Goal: Book appointment/travel/reservation

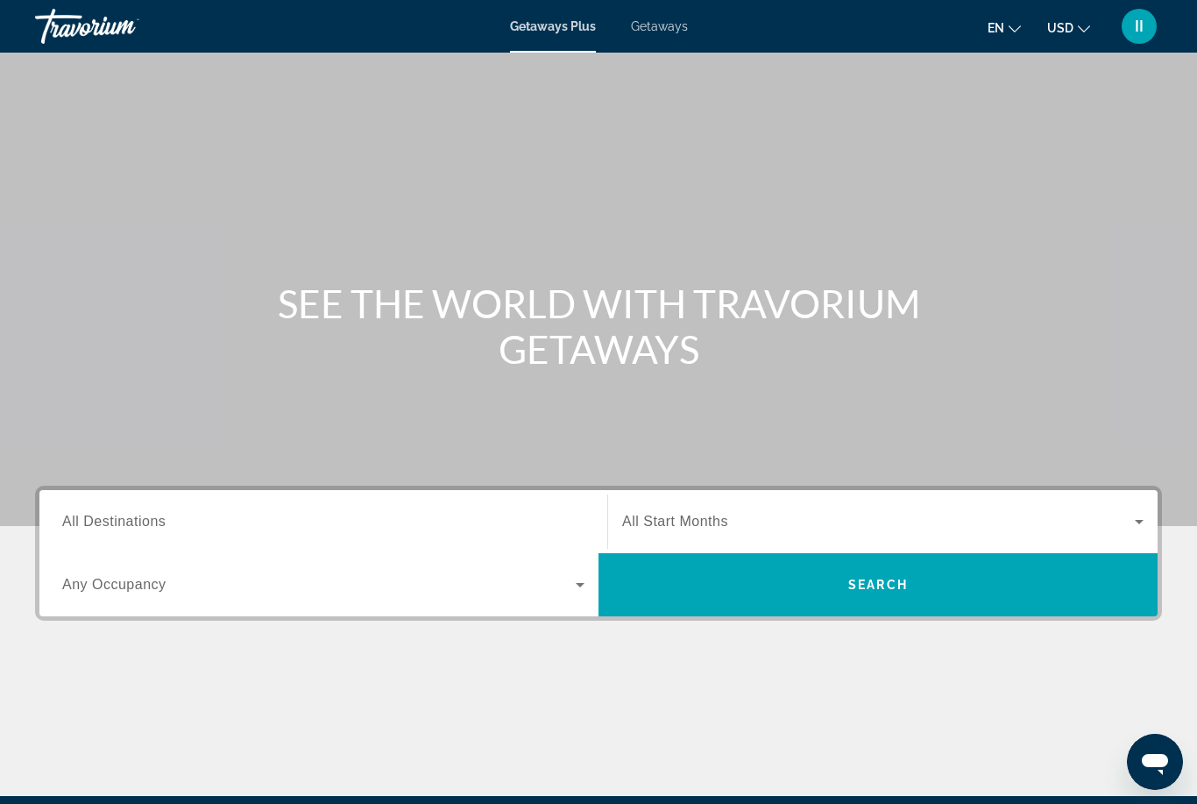
click at [665, 30] on span "Getaways" at bounding box center [659, 26] width 57 height 14
click at [208, 525] on input "Destination All Destinations" at bounding box center [323, 522] width 522 height 21
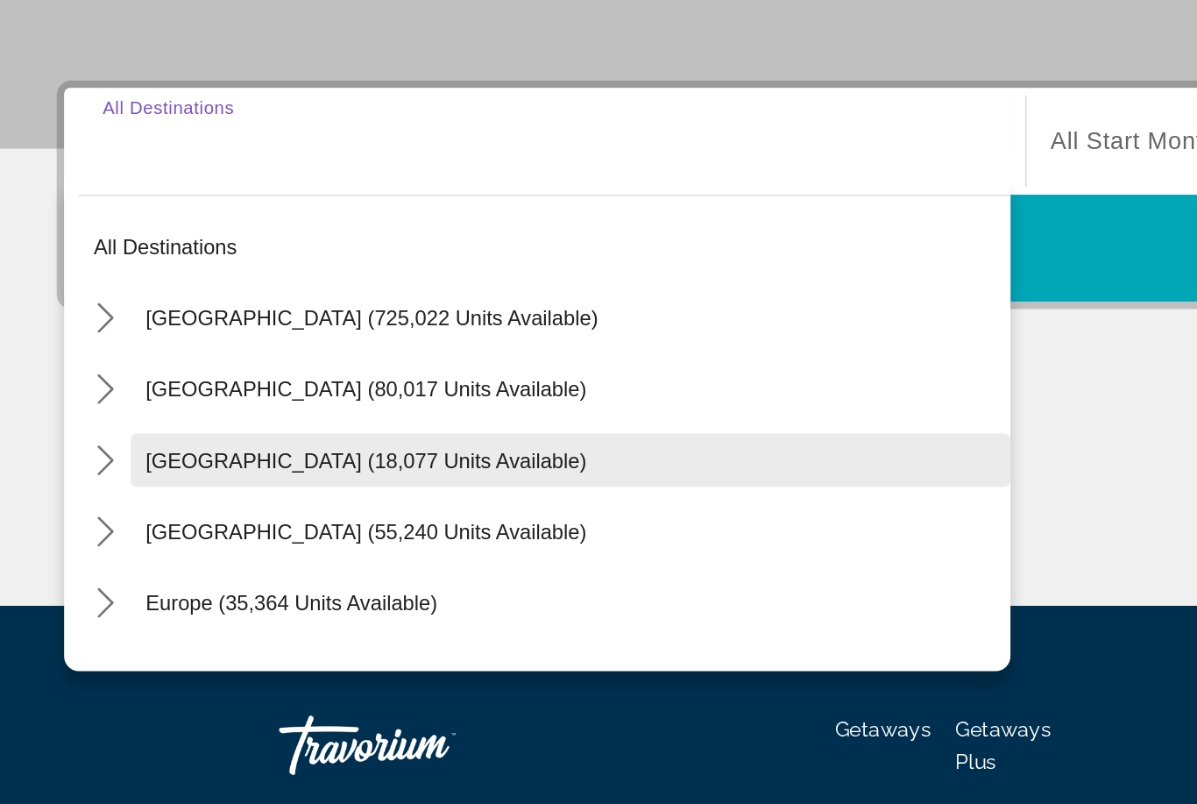
scroll to position [48, 0]
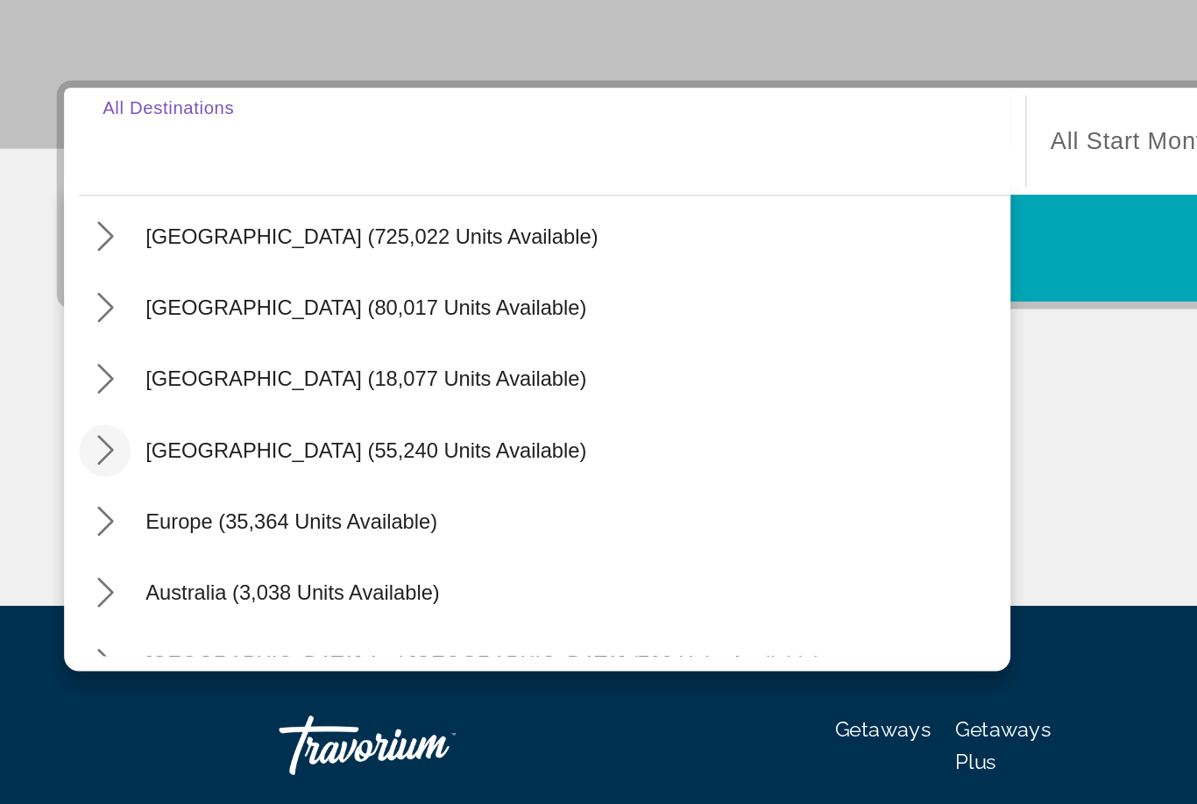
click at [68, 488] on icon "Toggle Caribbean & Atlantic Islands (55,240 units available) submenu" at bounding box center [64, 497] width 18 height 18
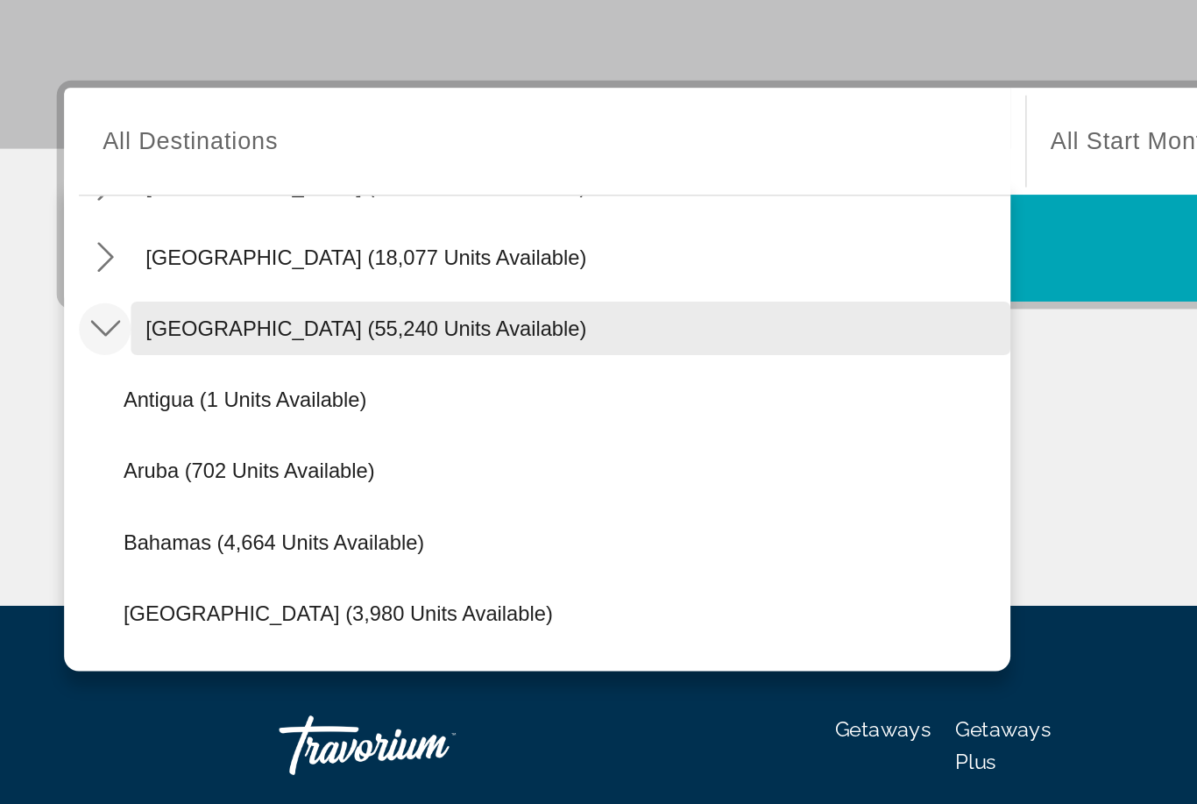
scroll to position [119, 0]
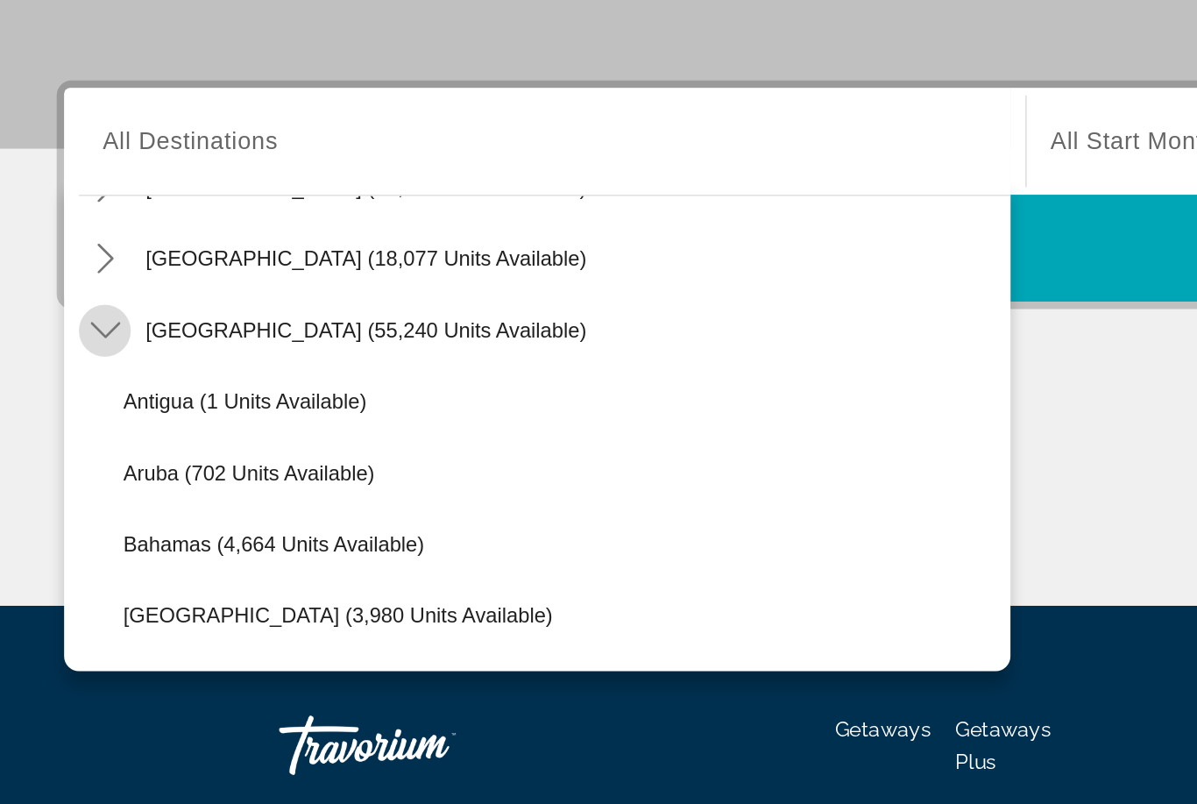
click at [51, 411] on mat-icon "Toggle Caribbean & Atlantic Islands (55,240 units available) submenu" at bounding box center [63, 426] width 31 height 31
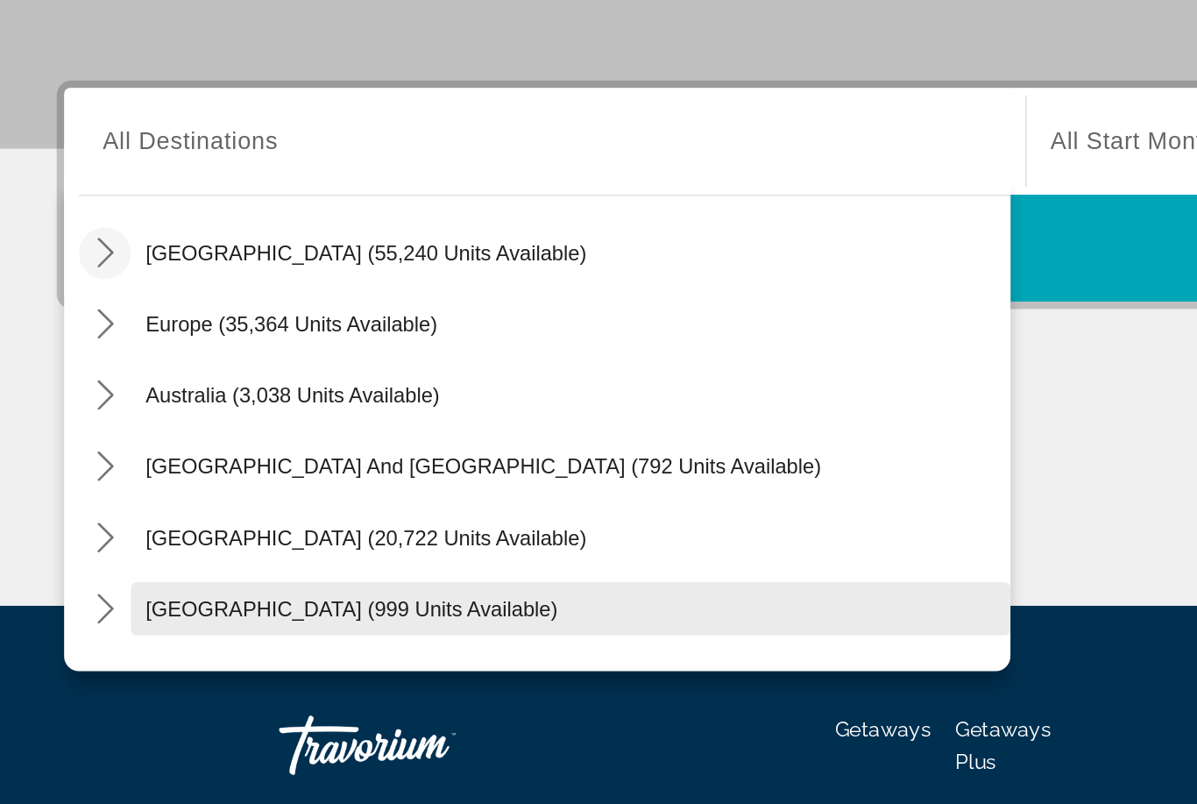
scroll to position [164, 0]
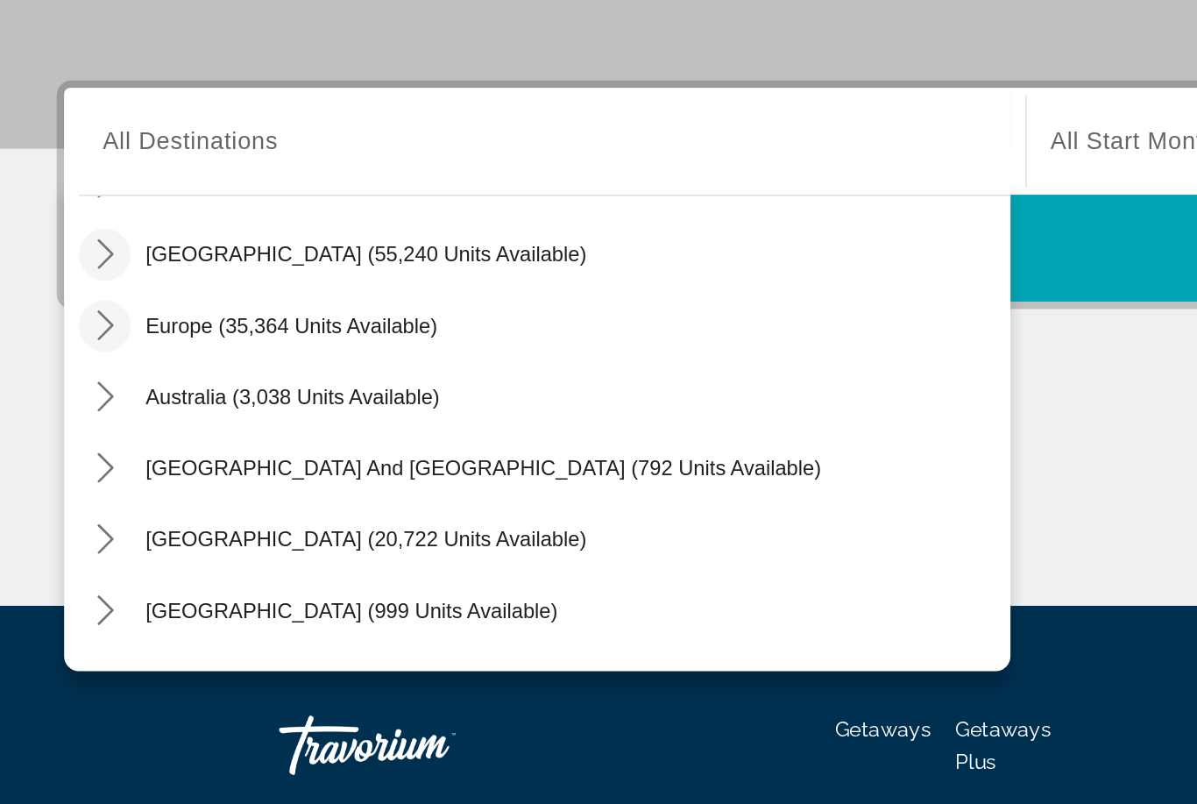
click at [64, 415] on icon "Toggle Europe (35,364 units available) submenu" at bounding box center [64, 424] width 18 height 18
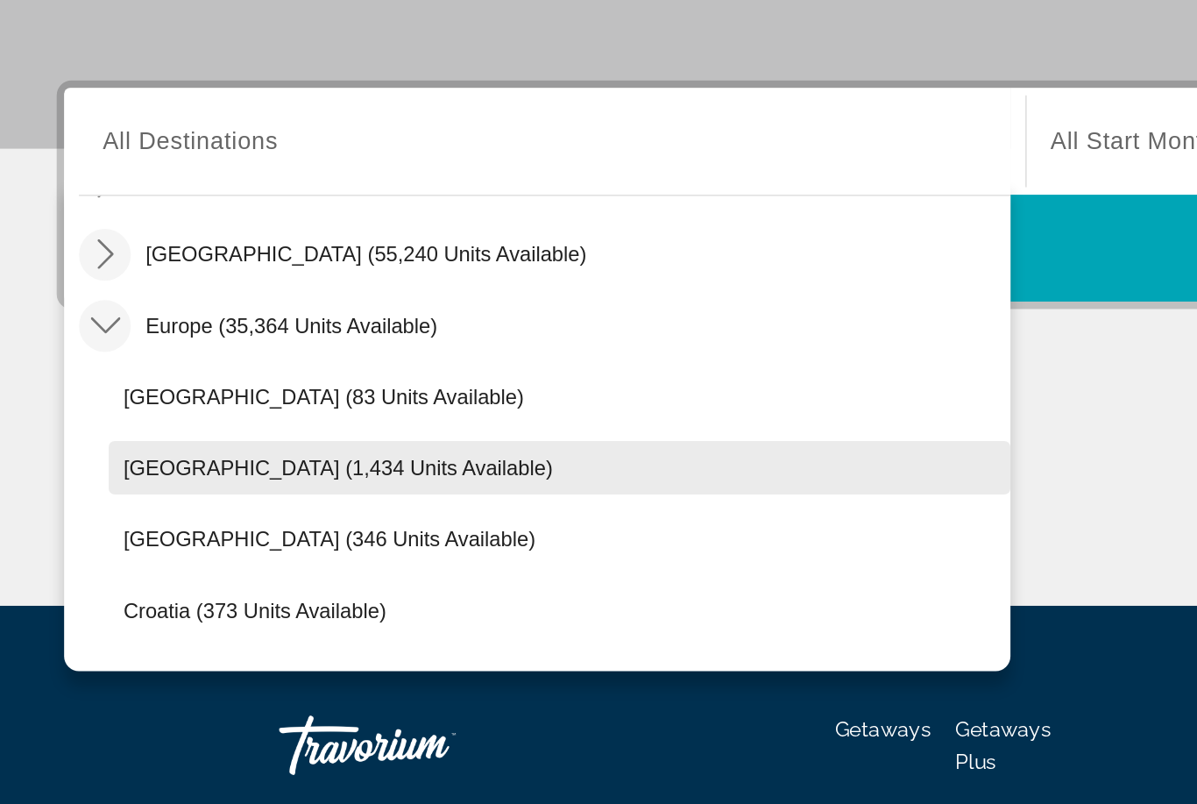
scroll to position [160, 0]
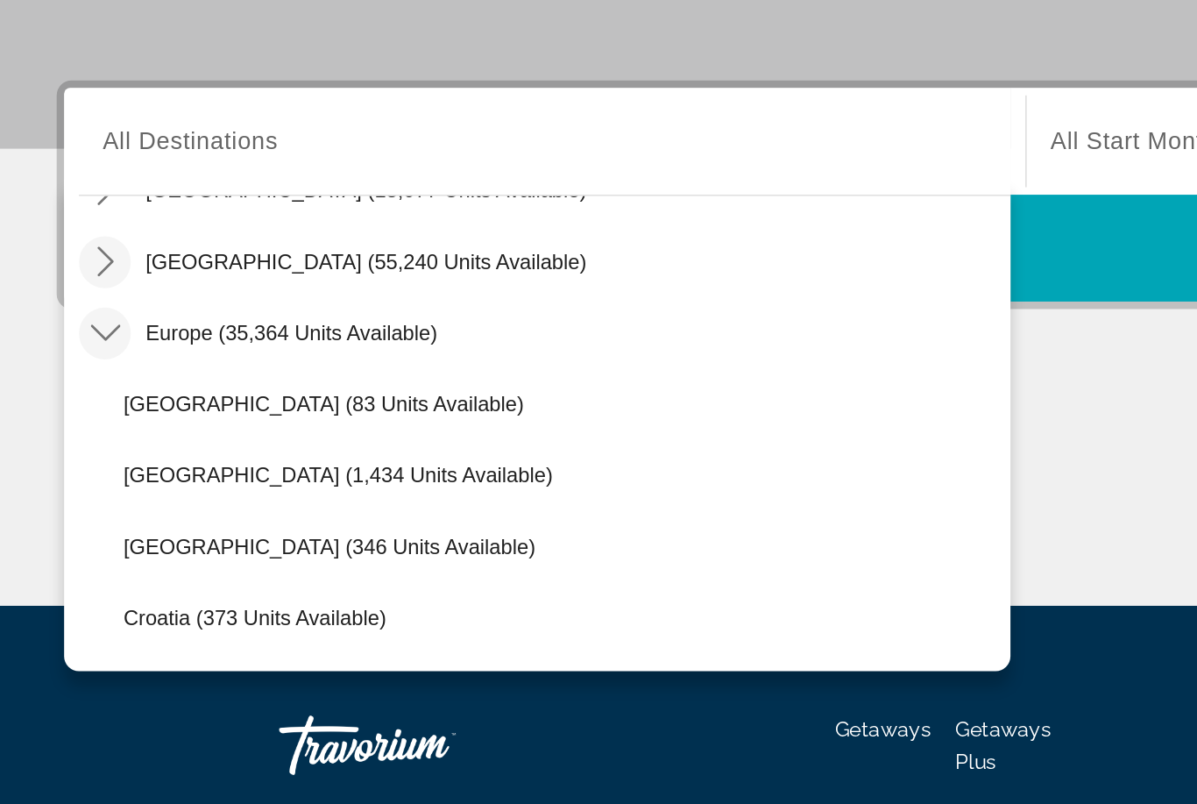
click at [59, 419] on icon "Toggle Europe (35,364 units available) submenu" at bounding box center [64, 428] width 18 height 18
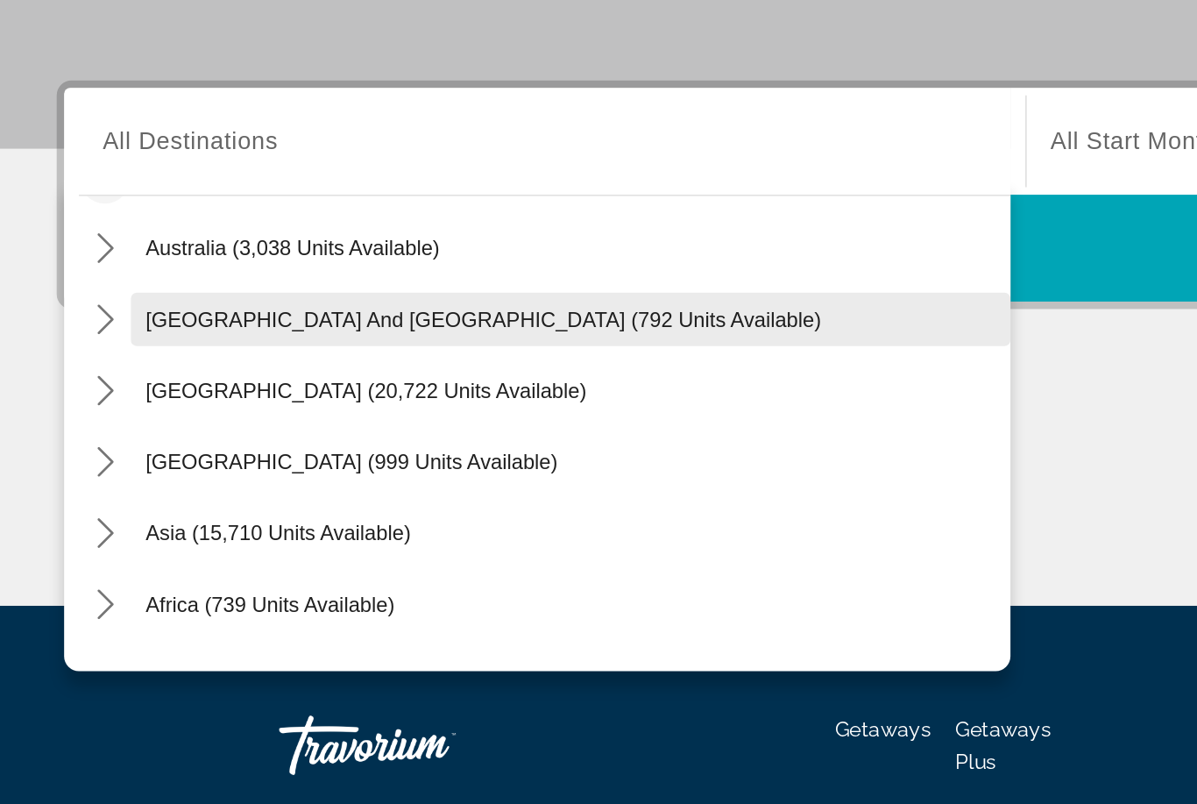
scroll to position [252, 0]
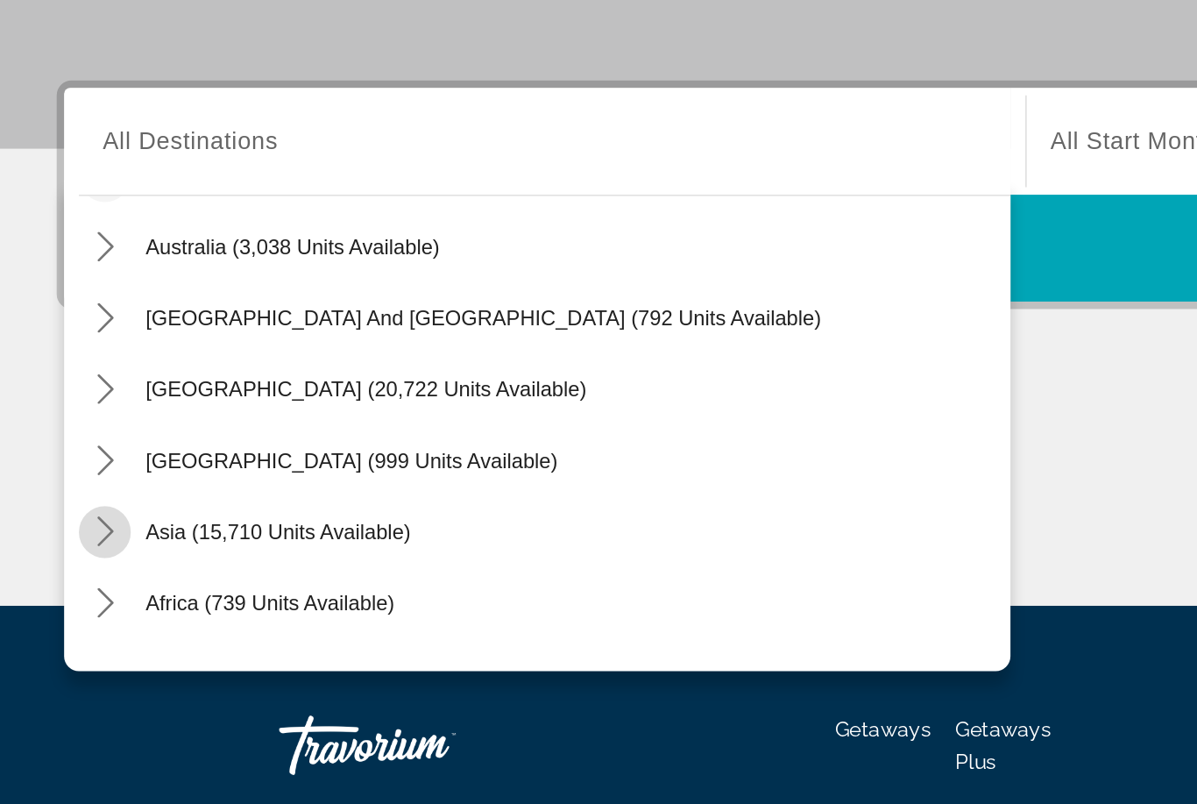
click at [70, 530] on mat-icon "Toggle Asia (15,710 units available) submenu" at bounding box center [63, 545] width 31 height 31
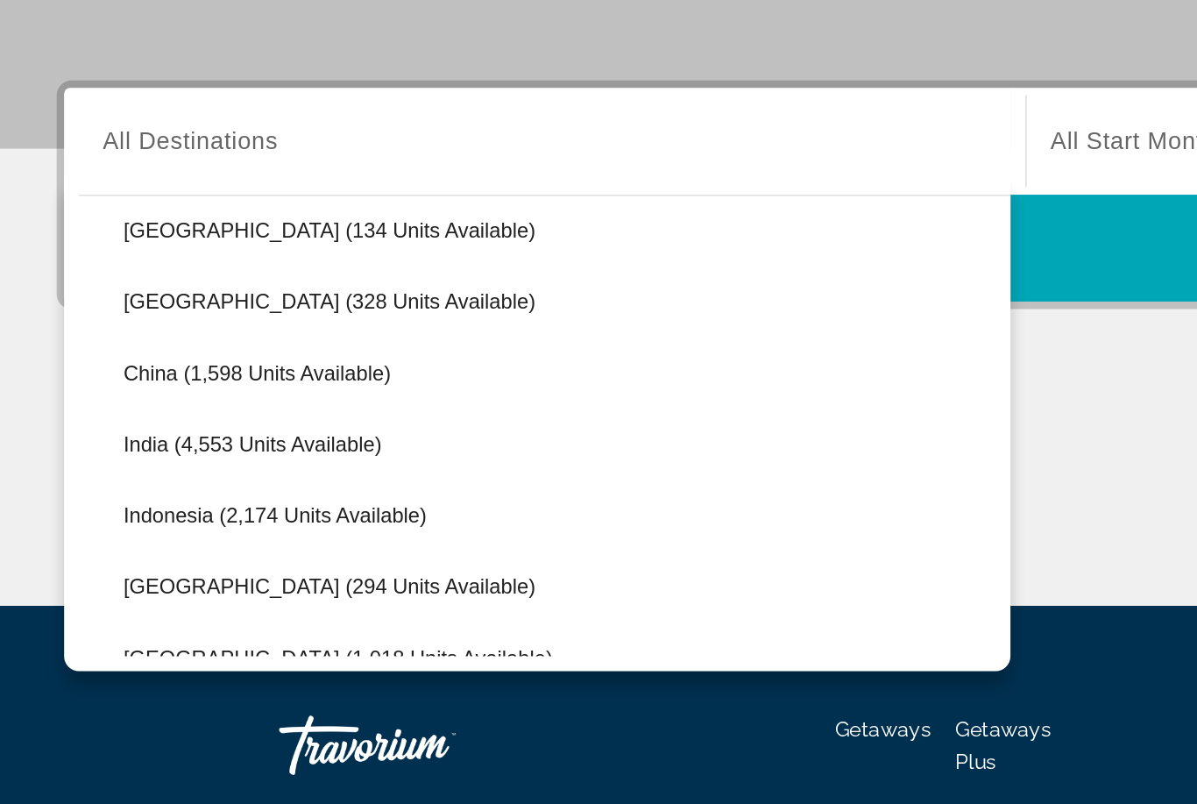
scroll to position [472, 0]
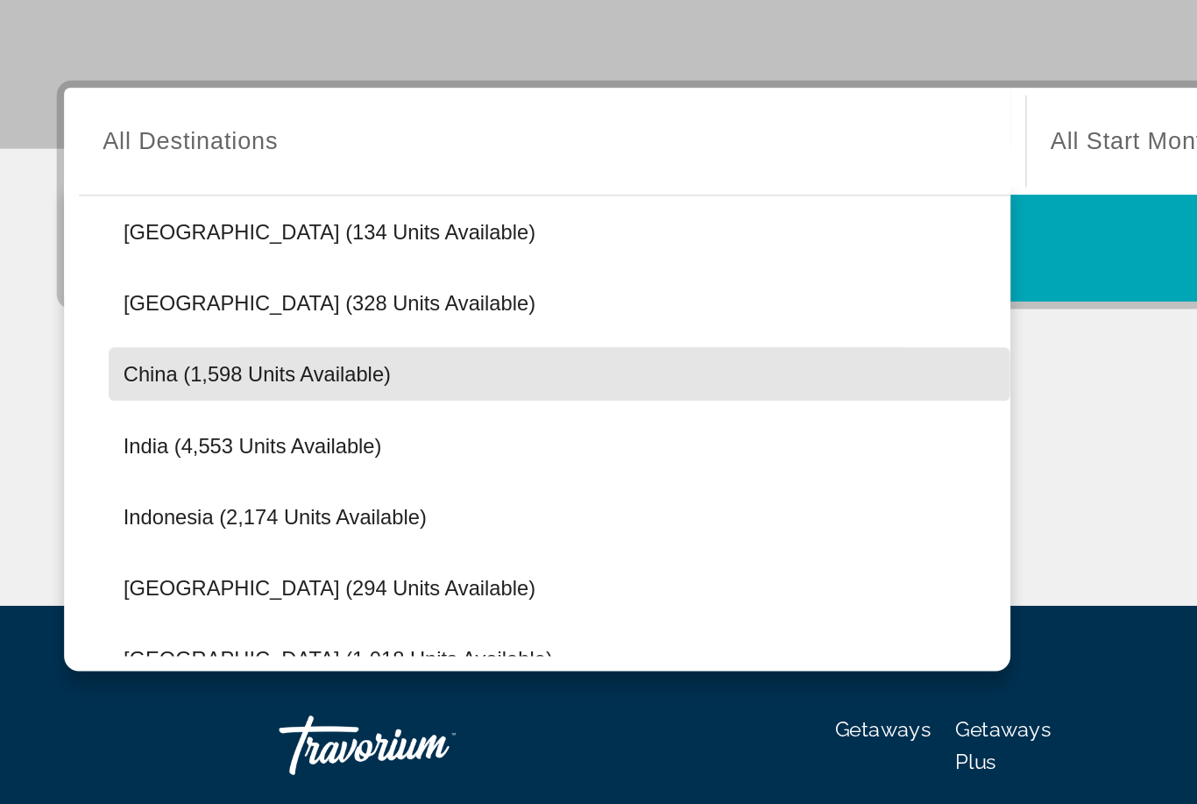
click at [105, 445] on span "China (1,598 units available)" at bounding box center [154, 452] width 158 height 14
type input "**********"
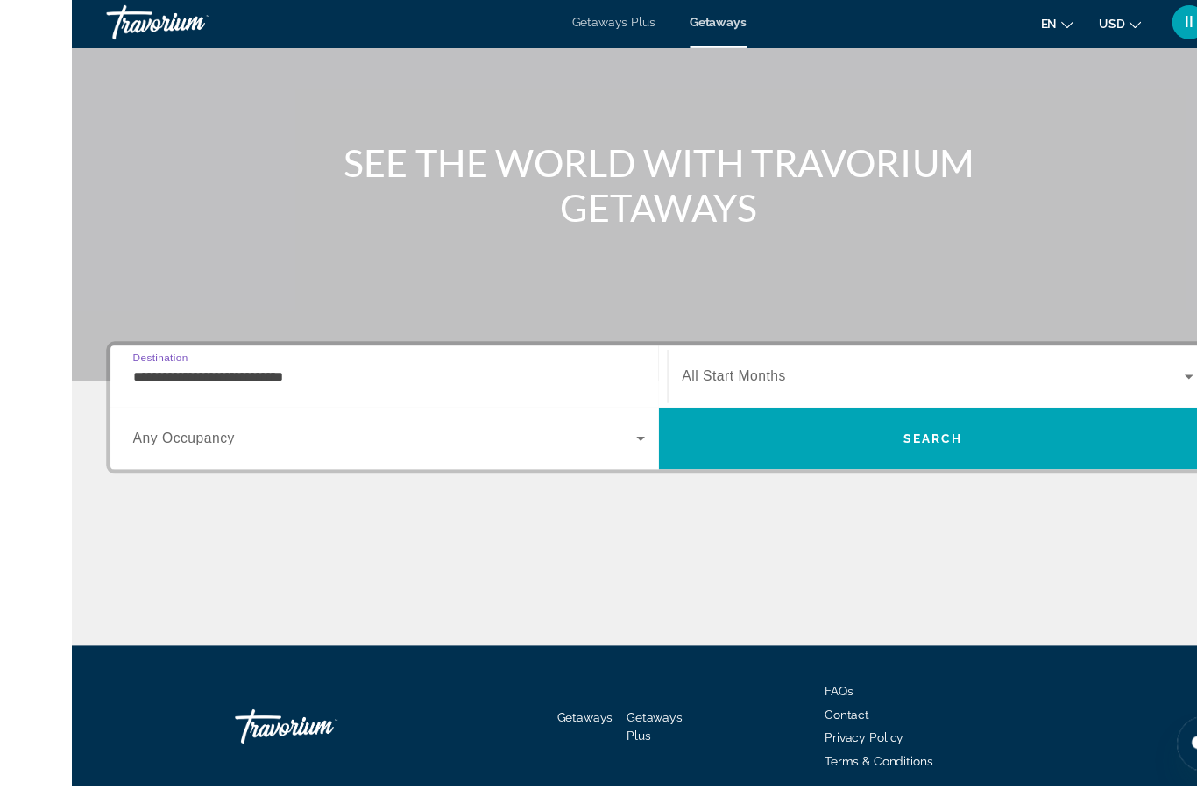
scroll to position [138, 0]
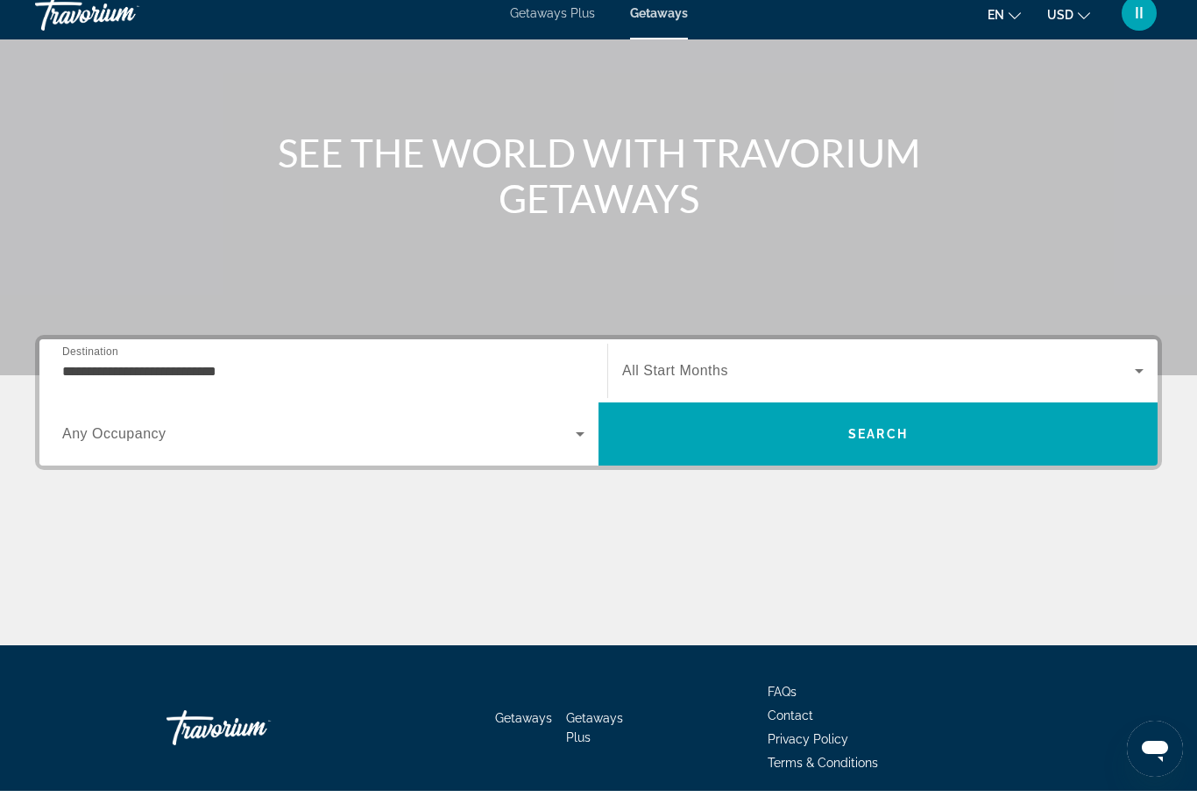
click at [849, 383] on div "Search widget" at bounding box center [883, 383] width 522 height 49
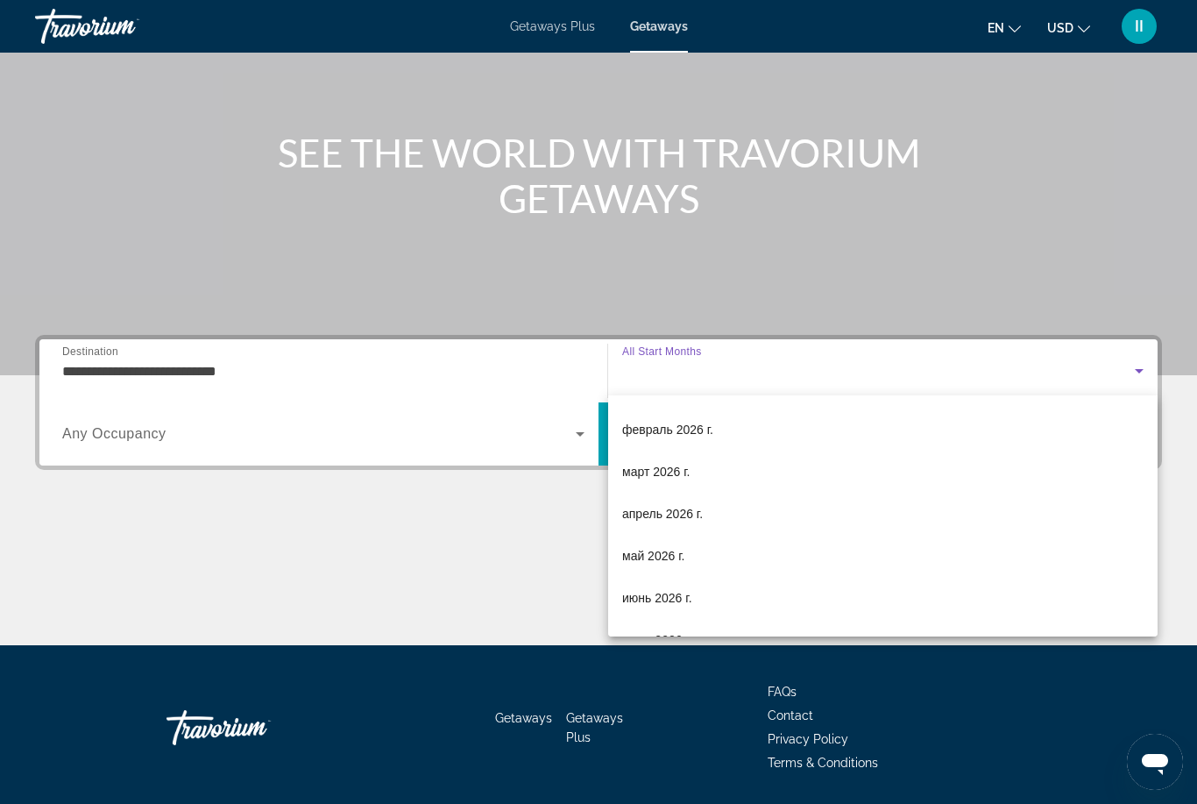
scroll to position [243, 0]
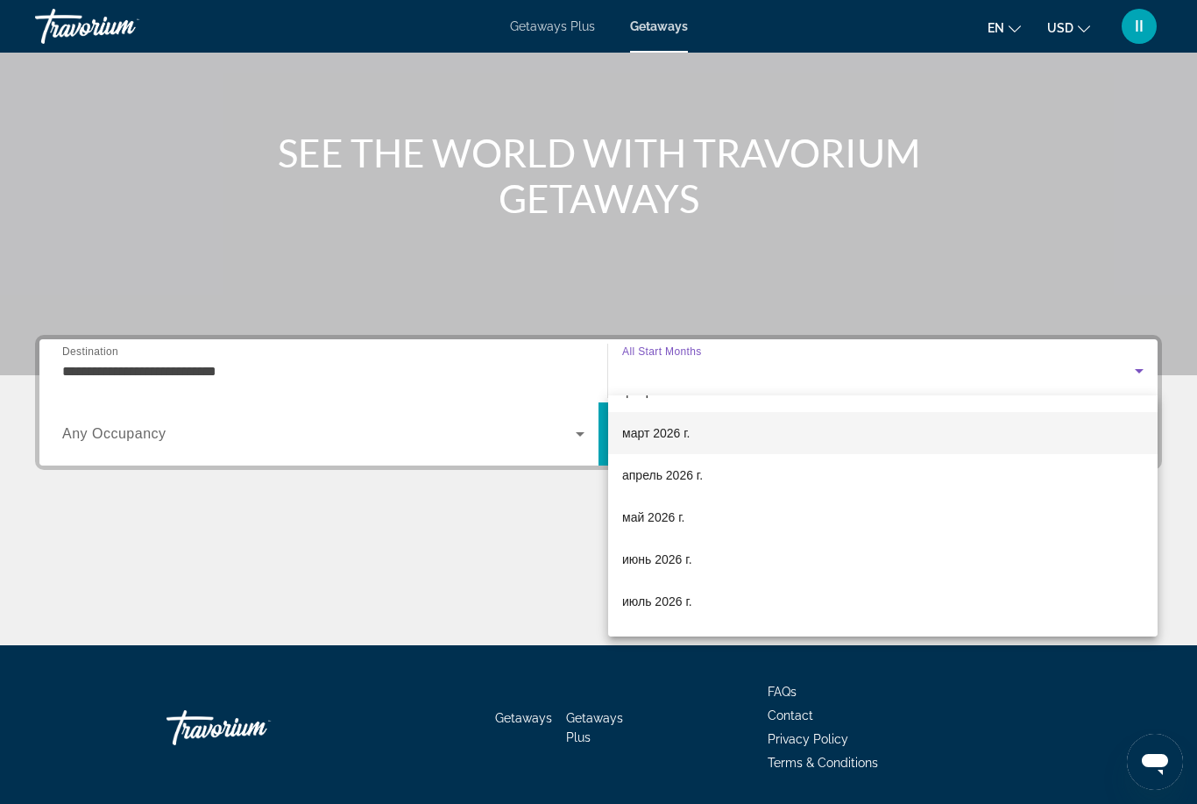
click at [666, 434] on span "март 2026 г." at bounding box center [656, 432] width 68 height 21
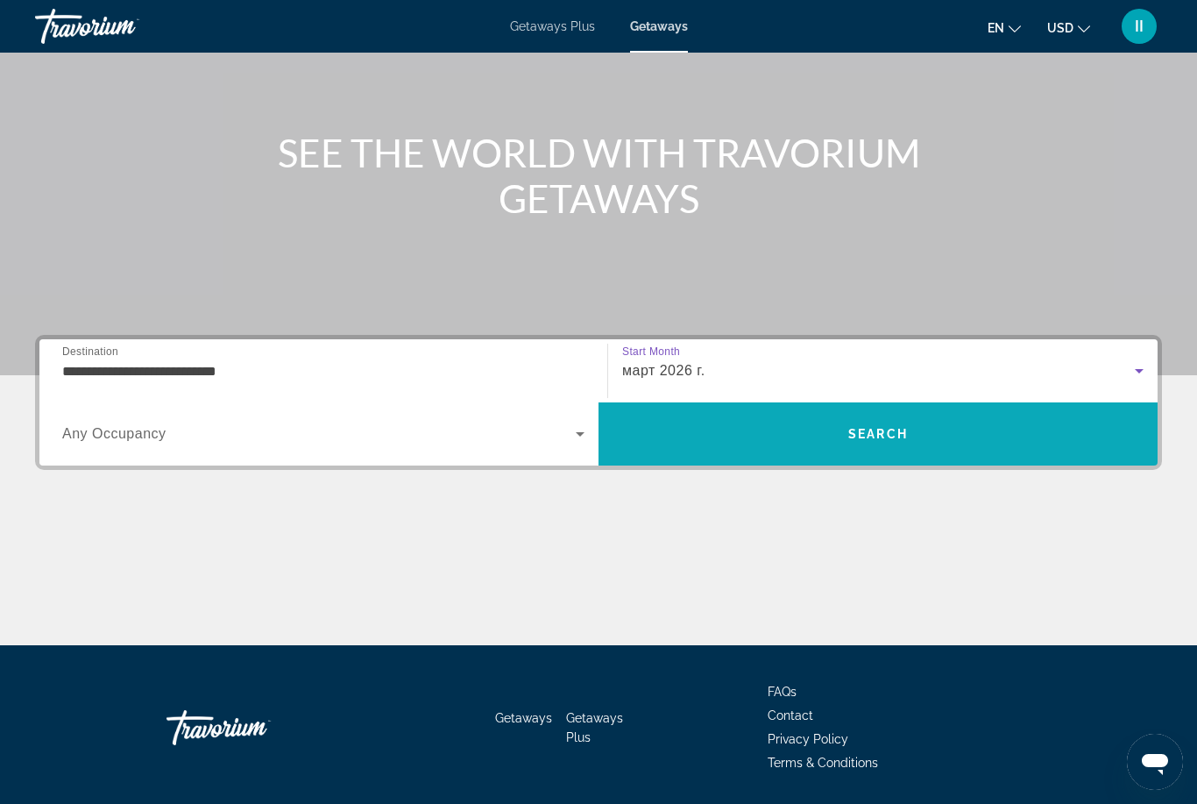
click at [786, 447] on span "Search" at bounding box center [878, 434] width 559 height 42
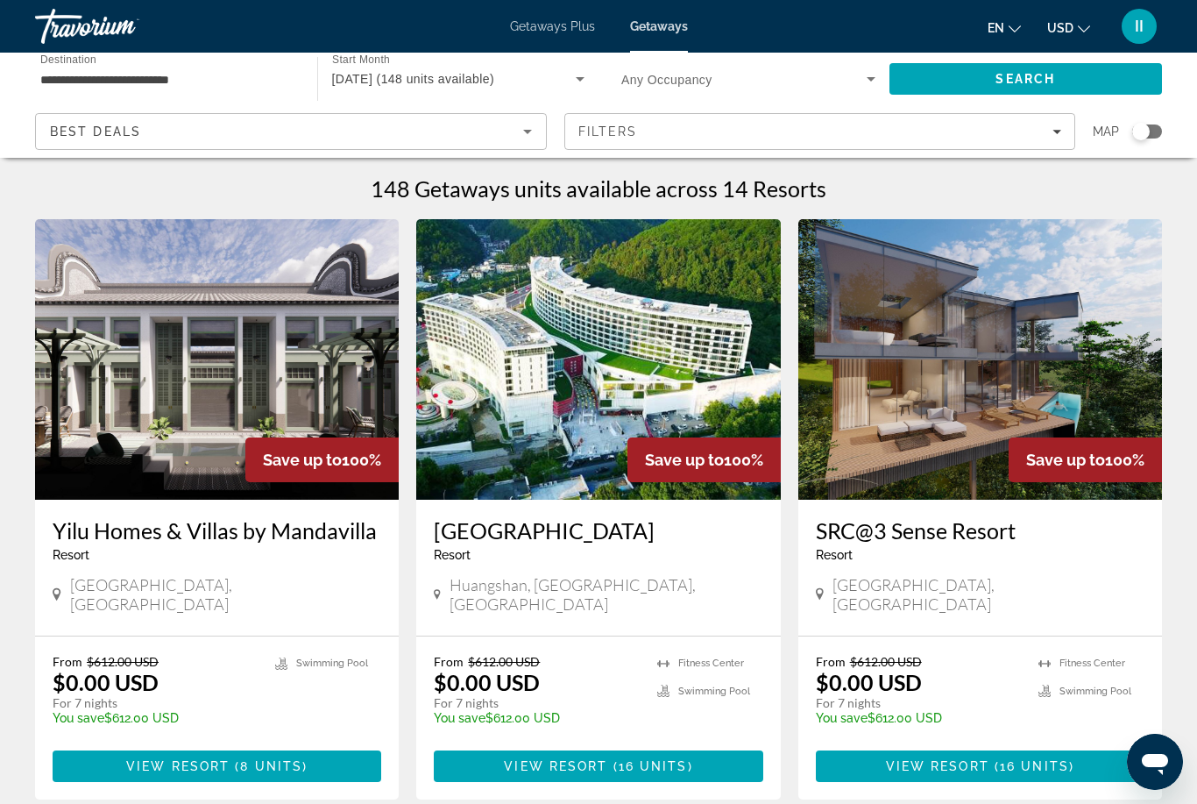
click at [190, 75] on input "**********" at bounding box center [167, 79] width 254 height 21
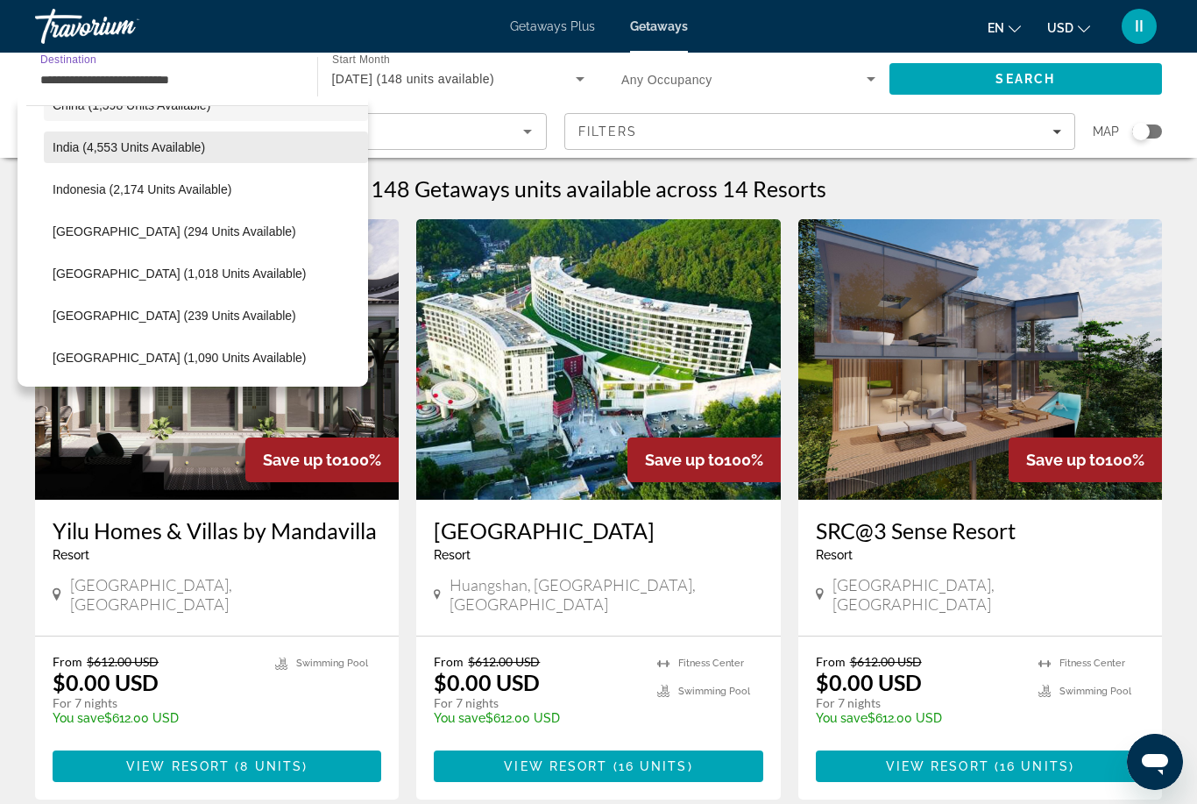
scroll to position [579, 0]
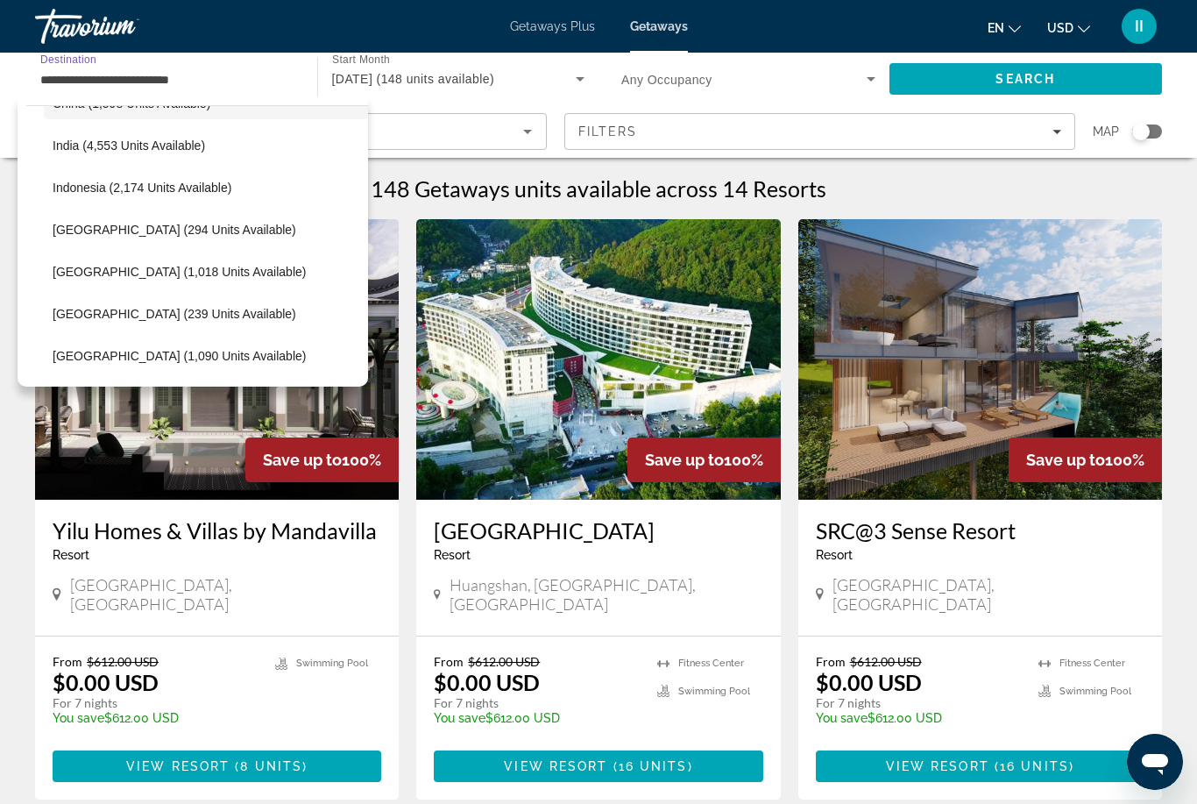
click at [131, 315] on span "[GEOGRAPHIC_DATA] (239 units available)" at bounding box center [175, 314] width 244 height 14
type input "**********"
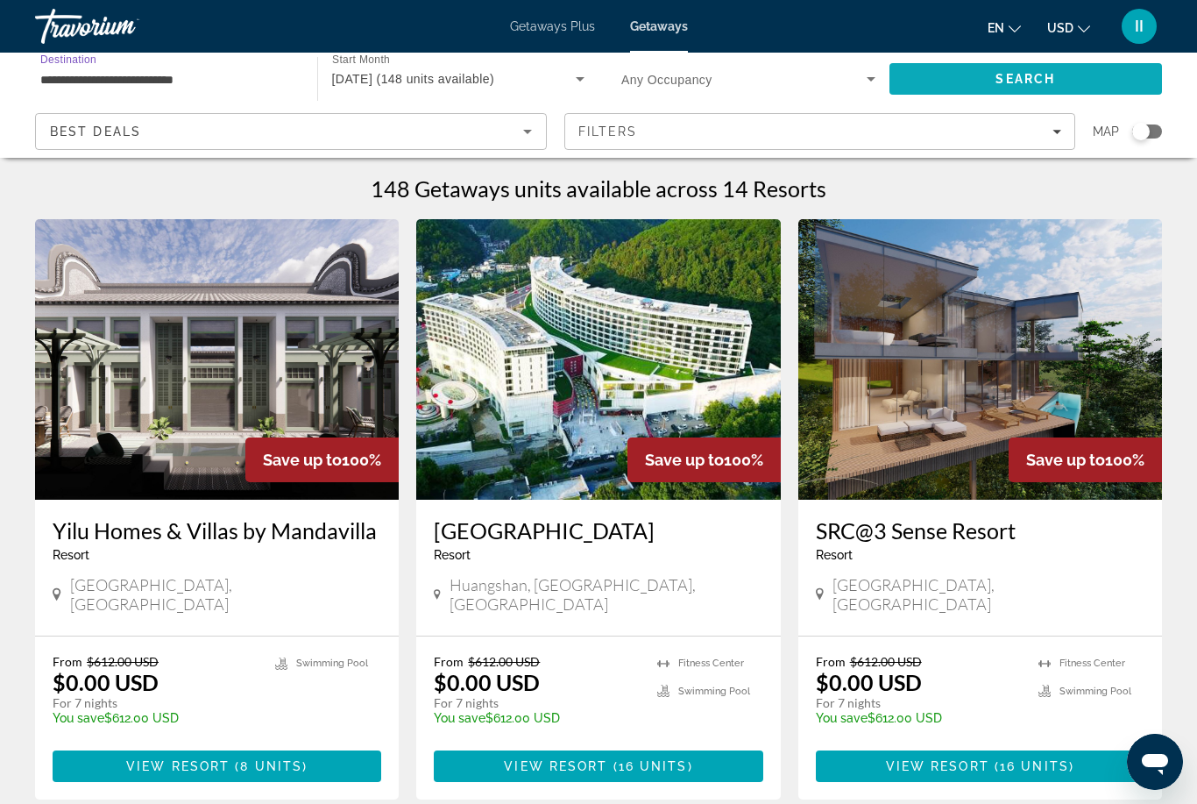
click at [958, 85] on span "Search" at bounding box center [1026, 79] width 273 height 42
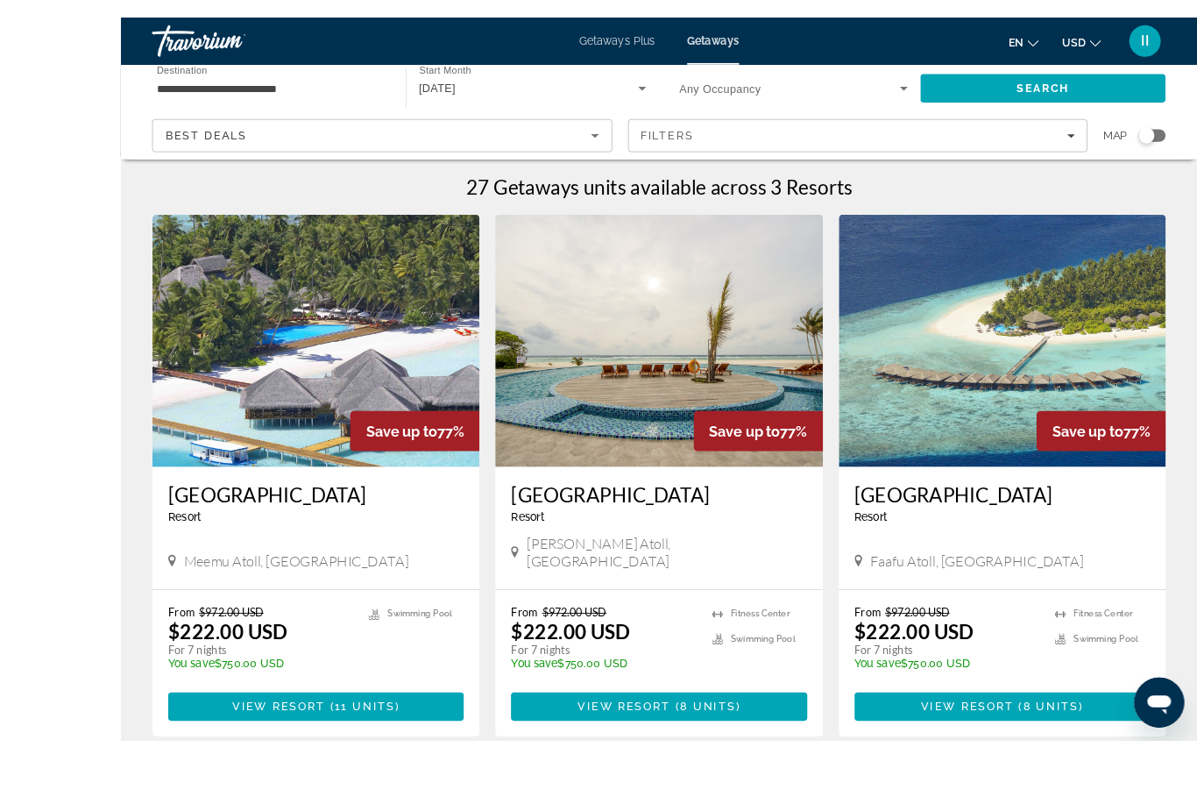
scroll to position [32, 0]
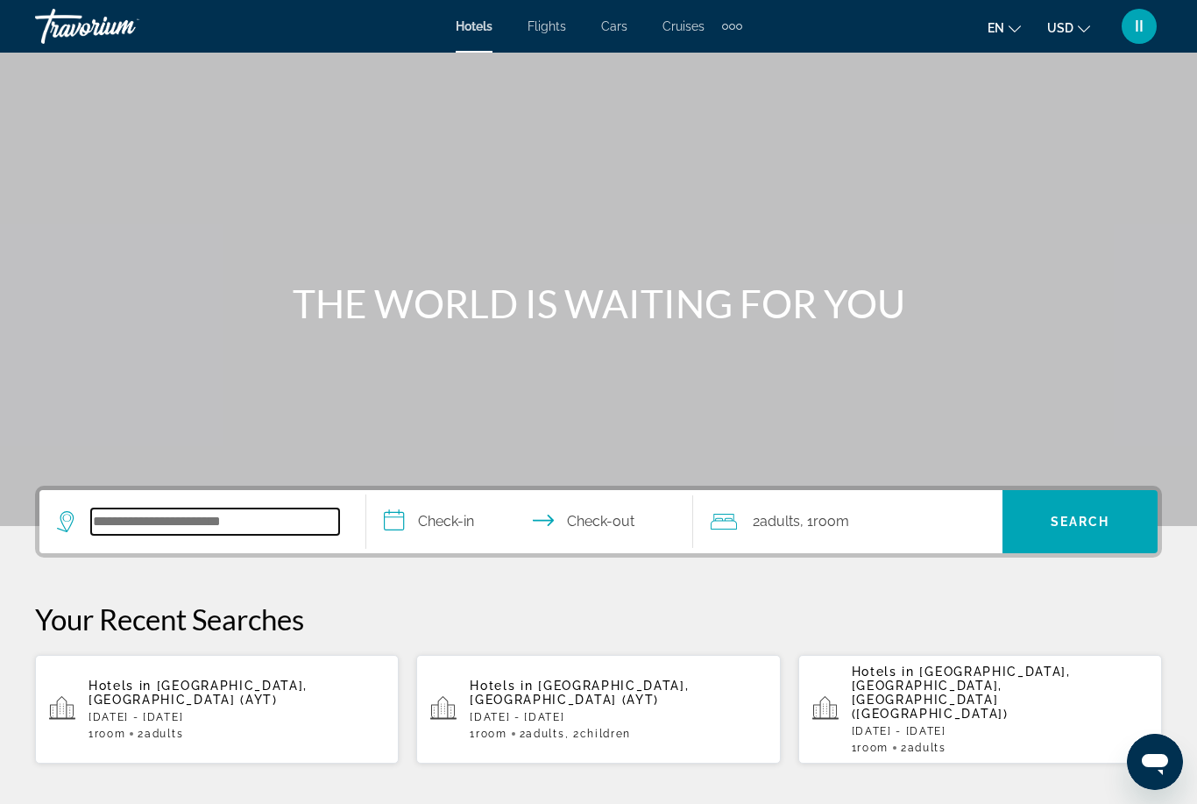
click at [236, 516] on input "Search hotel destination" at bounding box center [215, 521] width 248 height 26
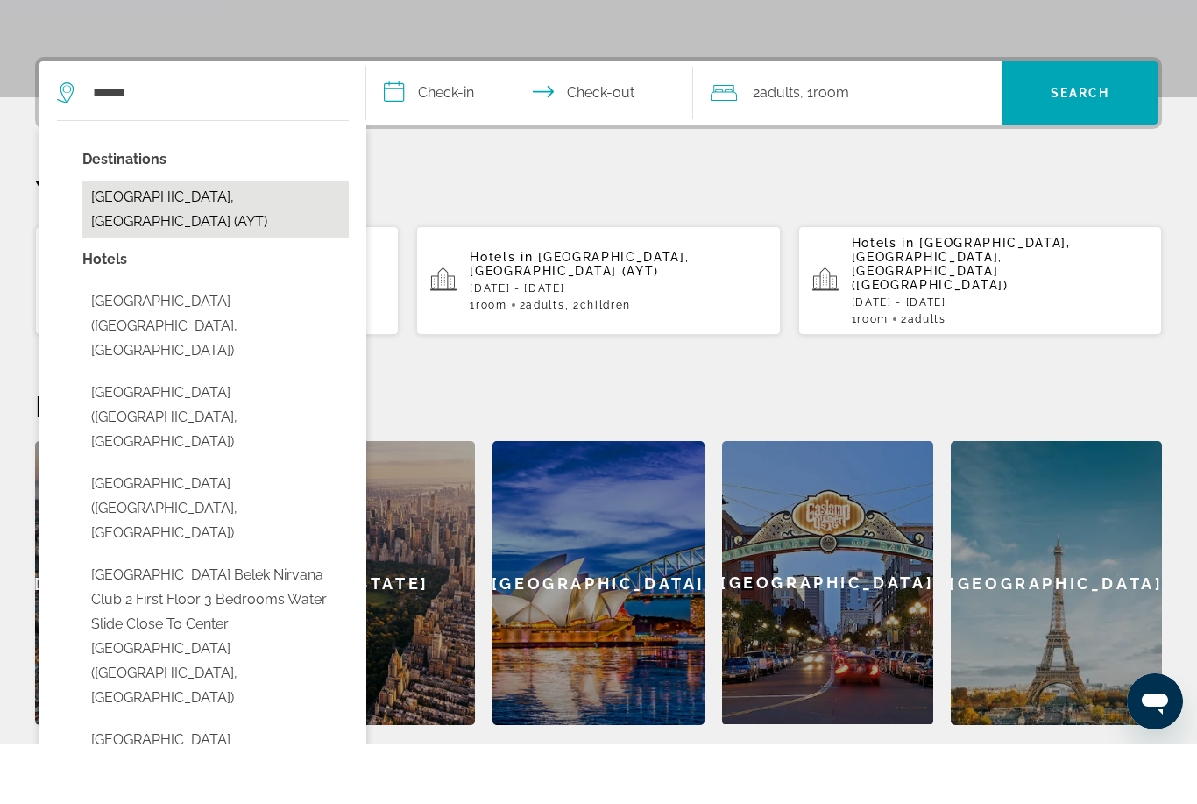
click at [118, 241] on button "Antalya, Turkey (AYT)" at bounding box center [215, 270] width 266 height 58
type input "**********"
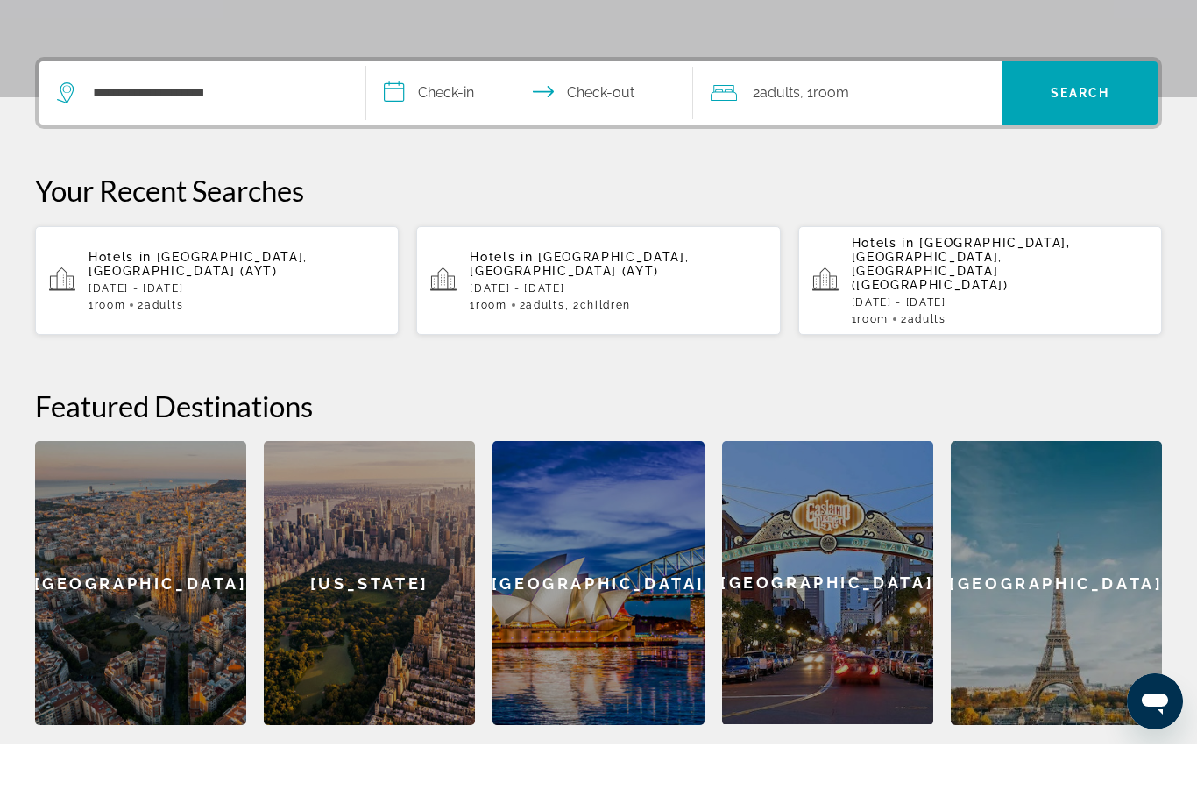
click at [450, 122] on input "**********" at bounding box center [533, 156] width 334 height 68
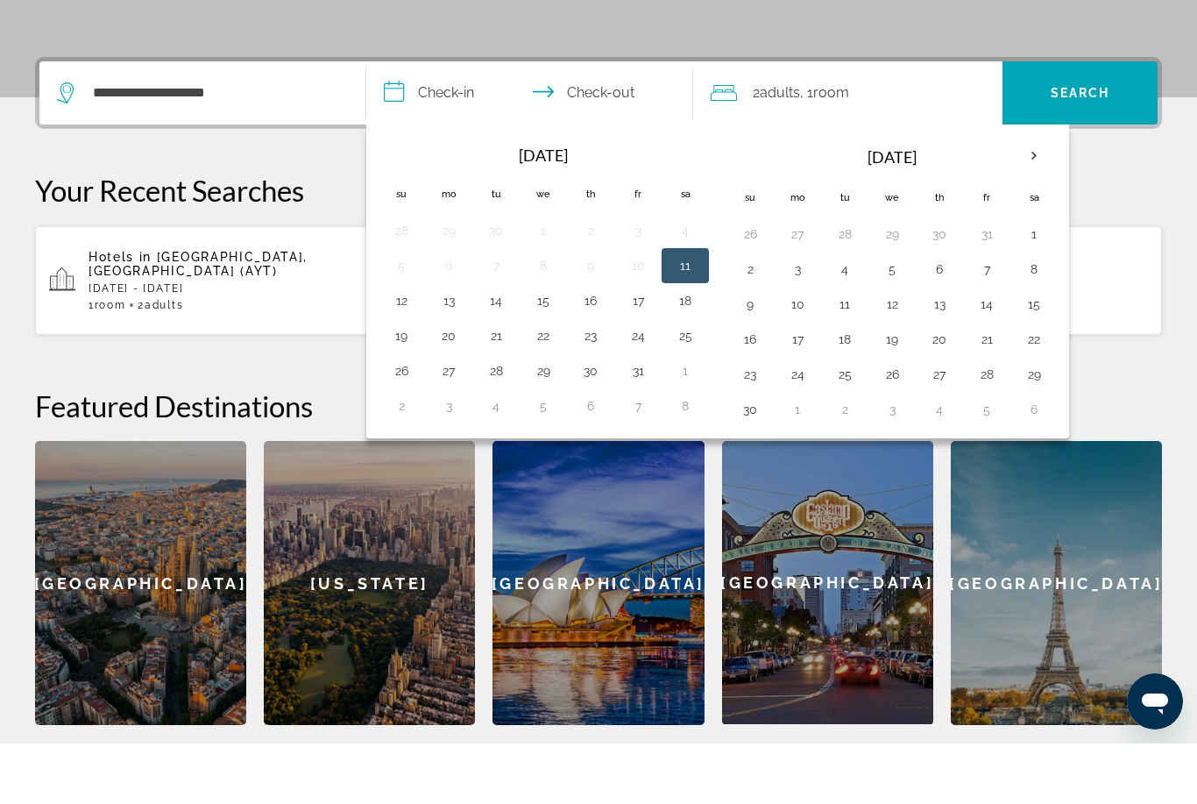
scroll to position [429, 0]
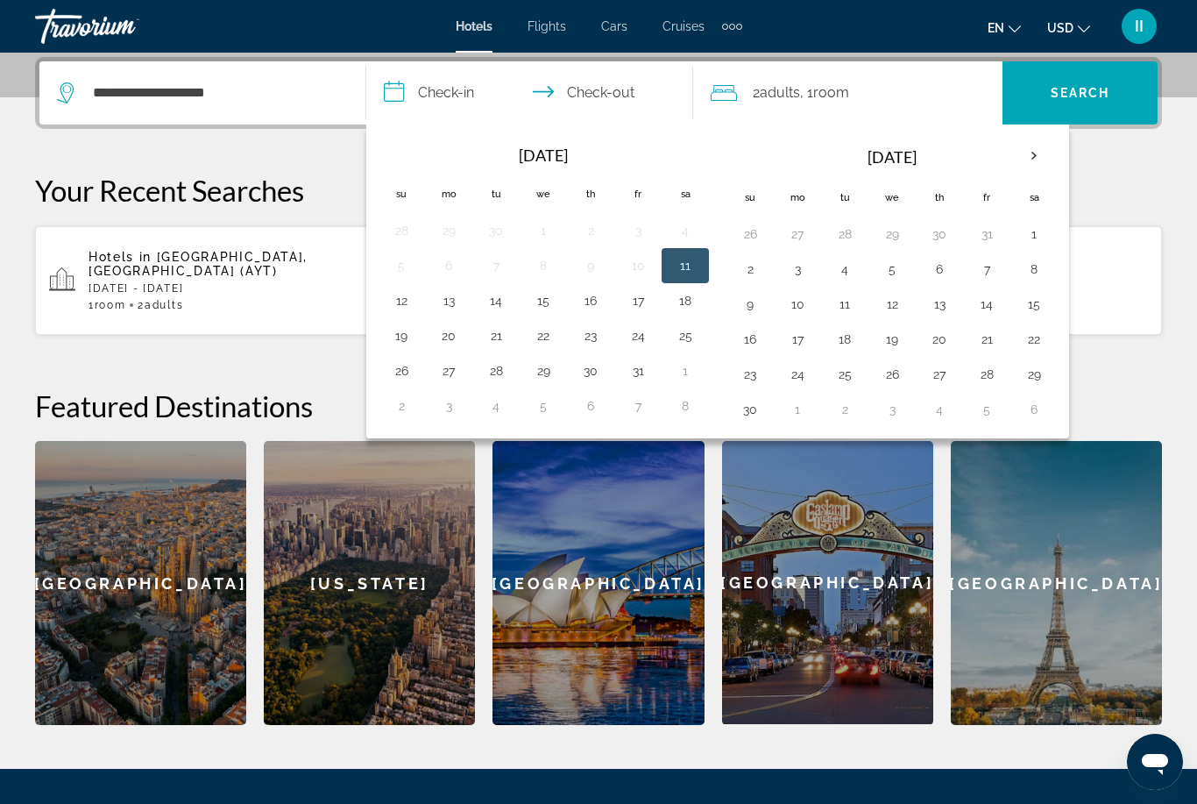
click at [1150, 174] on p "Your Recent Searches" at bounding box center [598, 190] width 1127 height 35
